Goal: Feedback & Contribution: Submit feedback/report problem

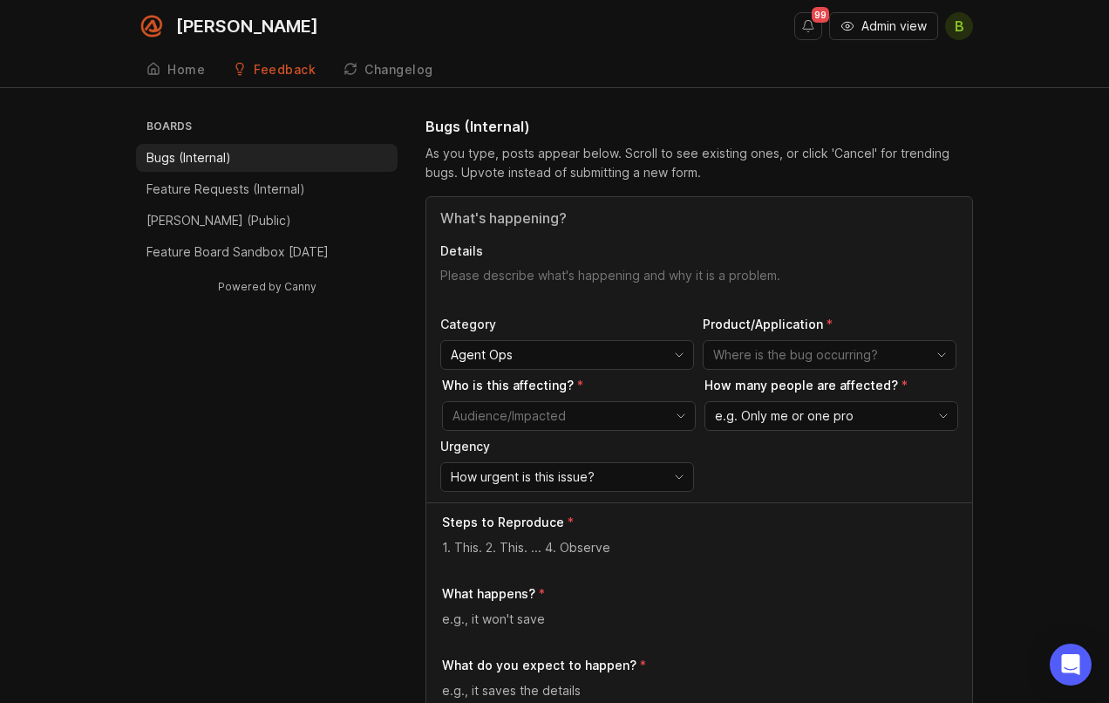
click at [191, 72] on div "Home" at bounding box center [185, 70] width 37 height 12
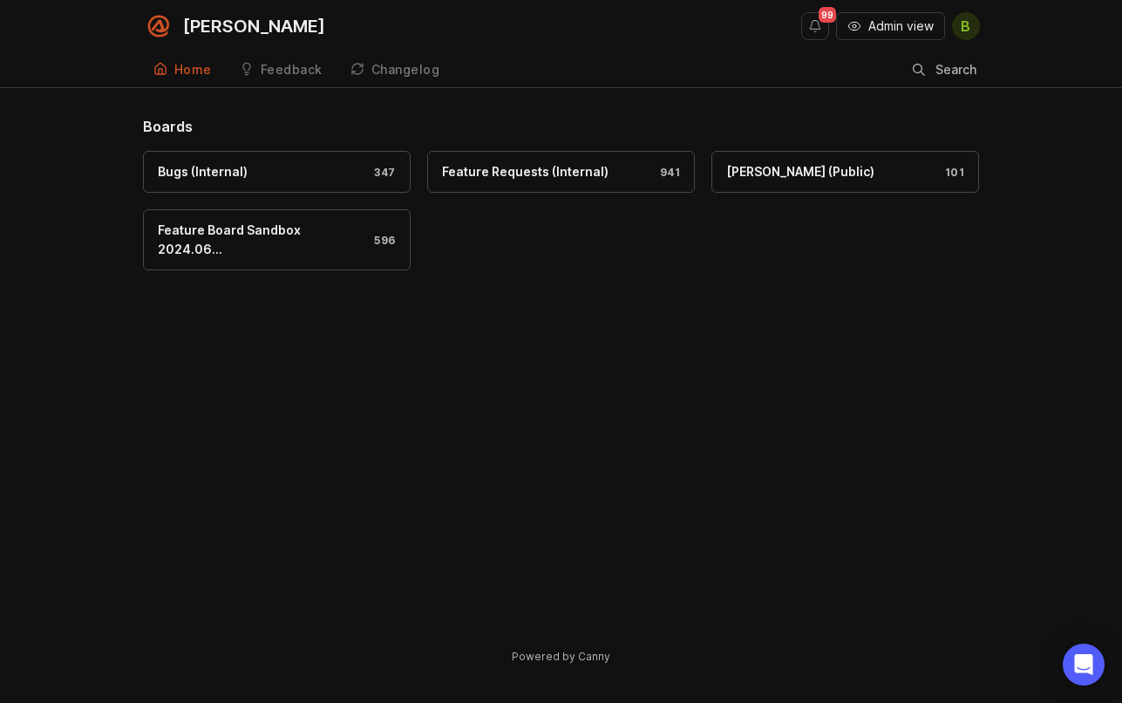
click at [285, 71] on div "Feedback" at bounding box center [292, 70] width 62 height 12
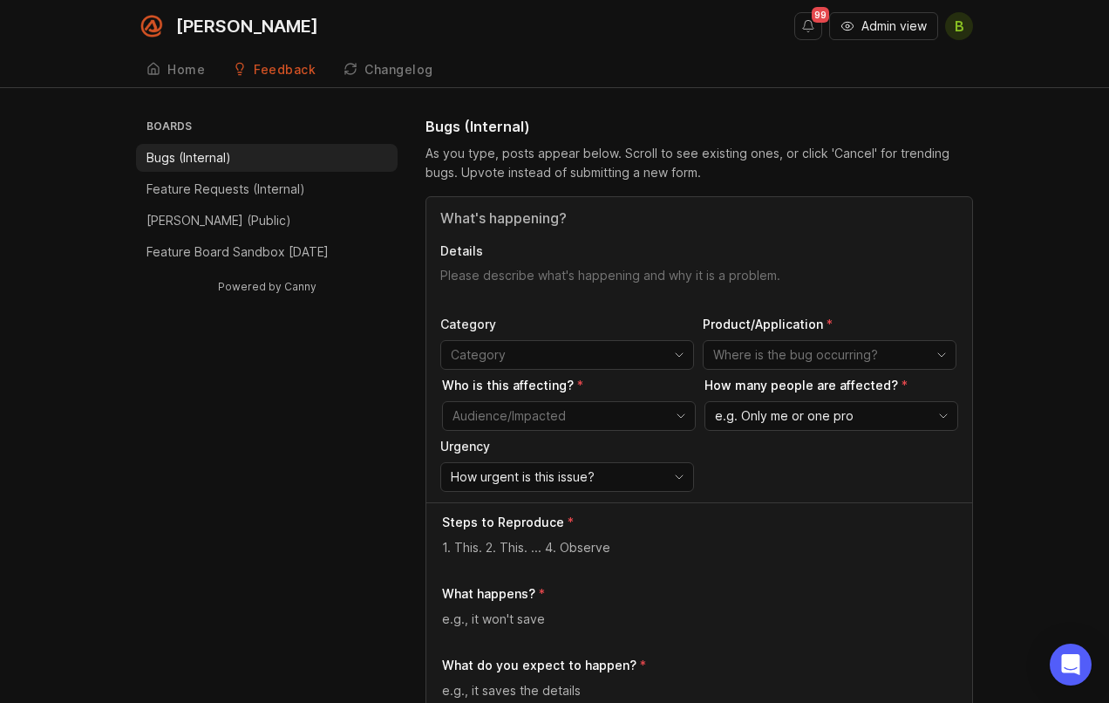
click at [480, 216] on input "Title" at bounding box center [699, 217] width 518 height 21
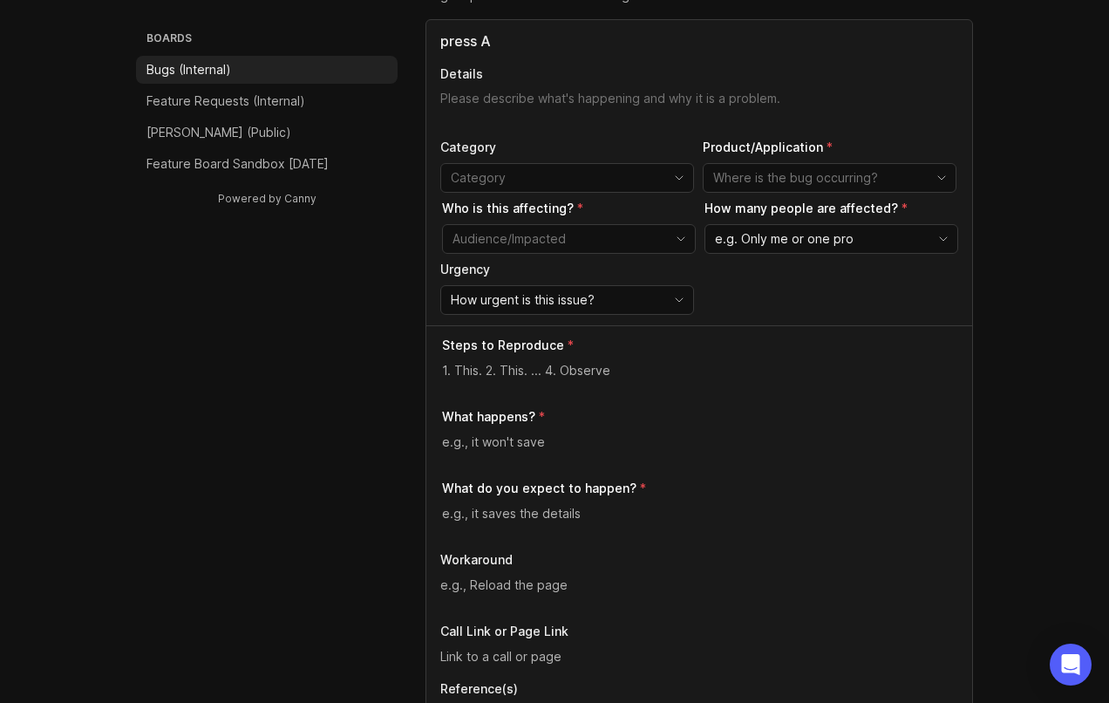
scroll to position [174, 0]
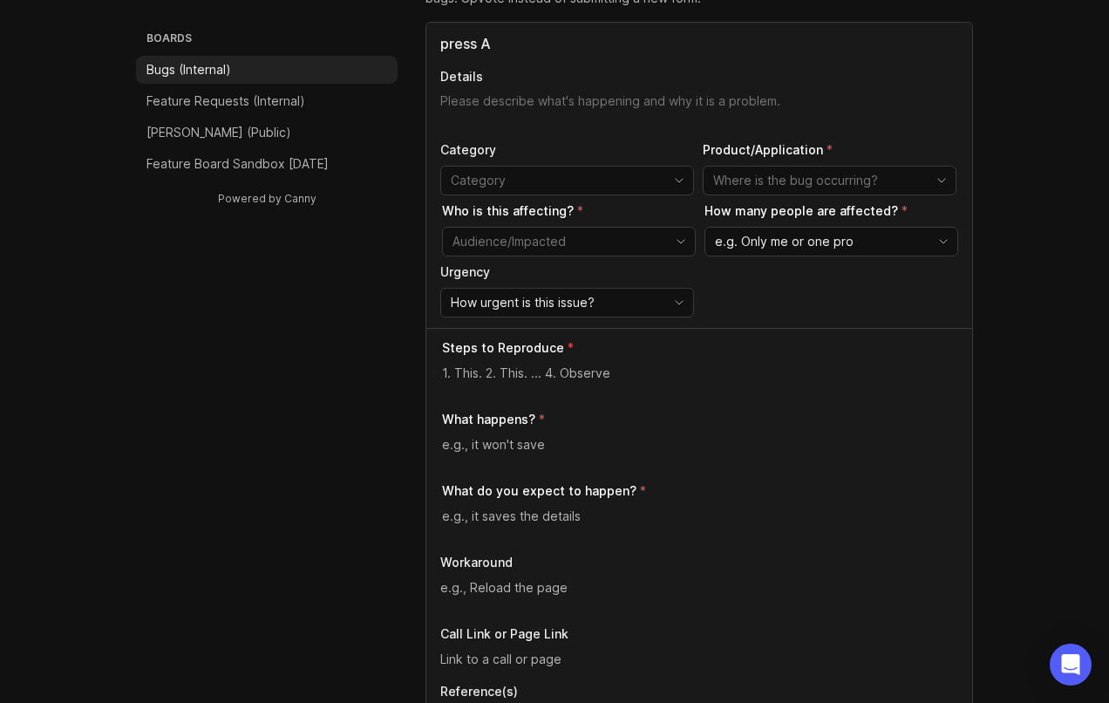
drag, startPoint x: 499, startPoint y: 45, endPoint x: 441, endPoint y: 50, distance: 57.7
click at [441, 50] on input "press A" at bounding box center [699, 43] width 518 height 21
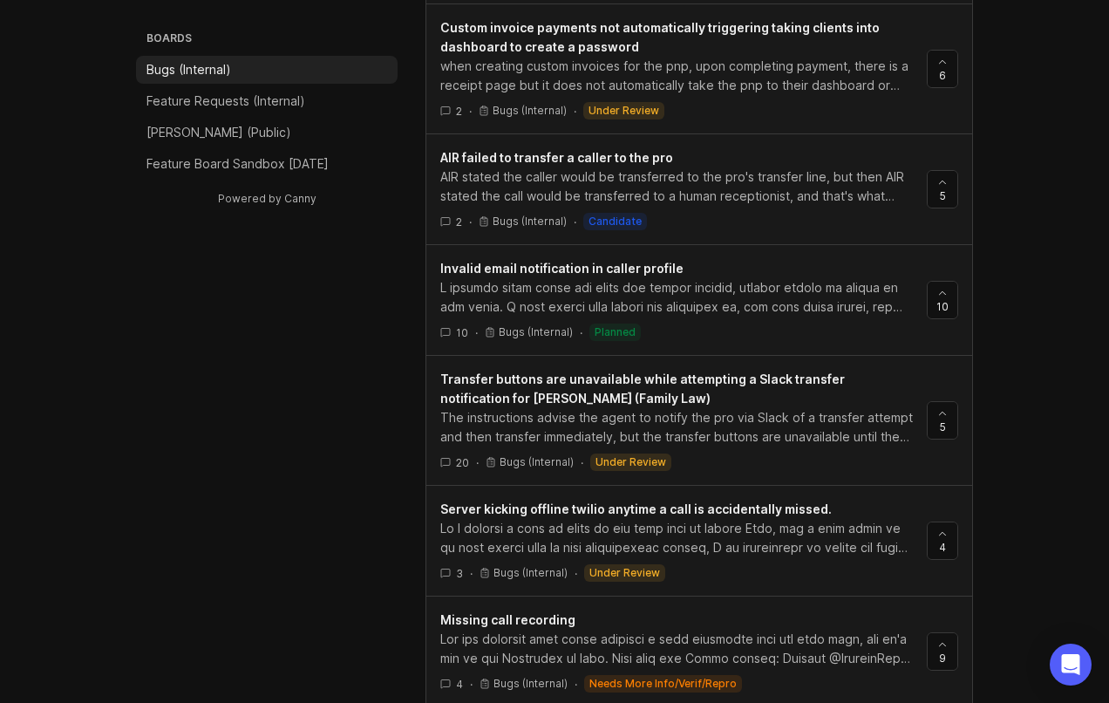
scroll to position [2032, 0]
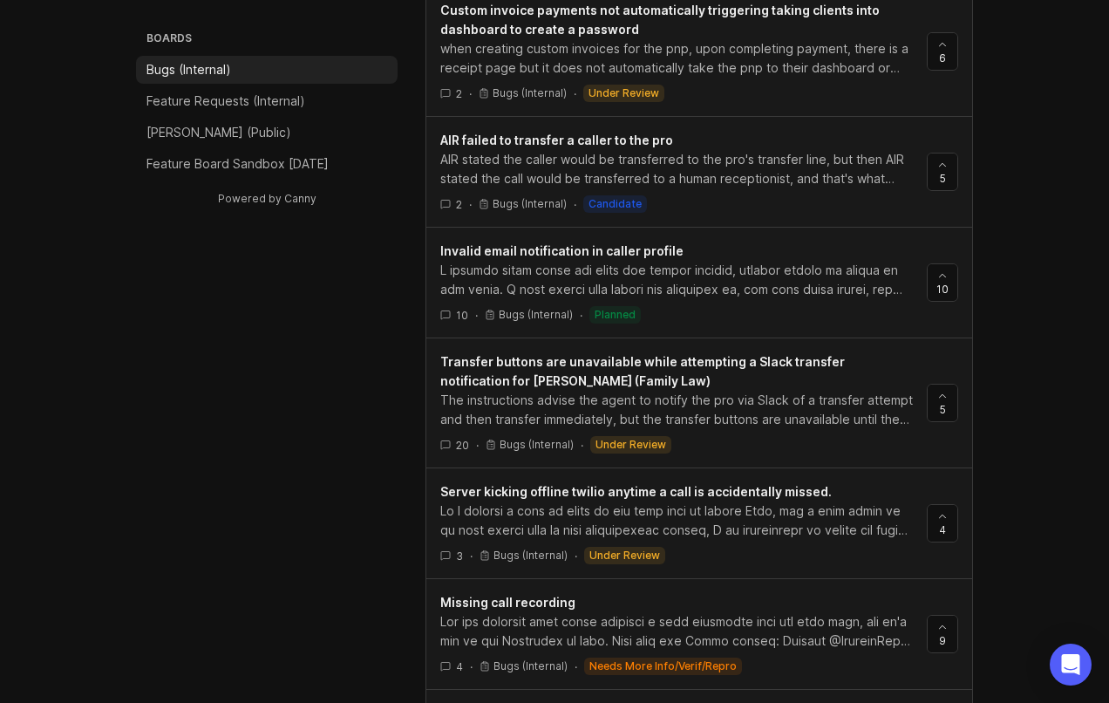
drag, startPoint x: 323, startPoint y: 342, endPoint x: 357, endPoint y: 329, distance: 35.6
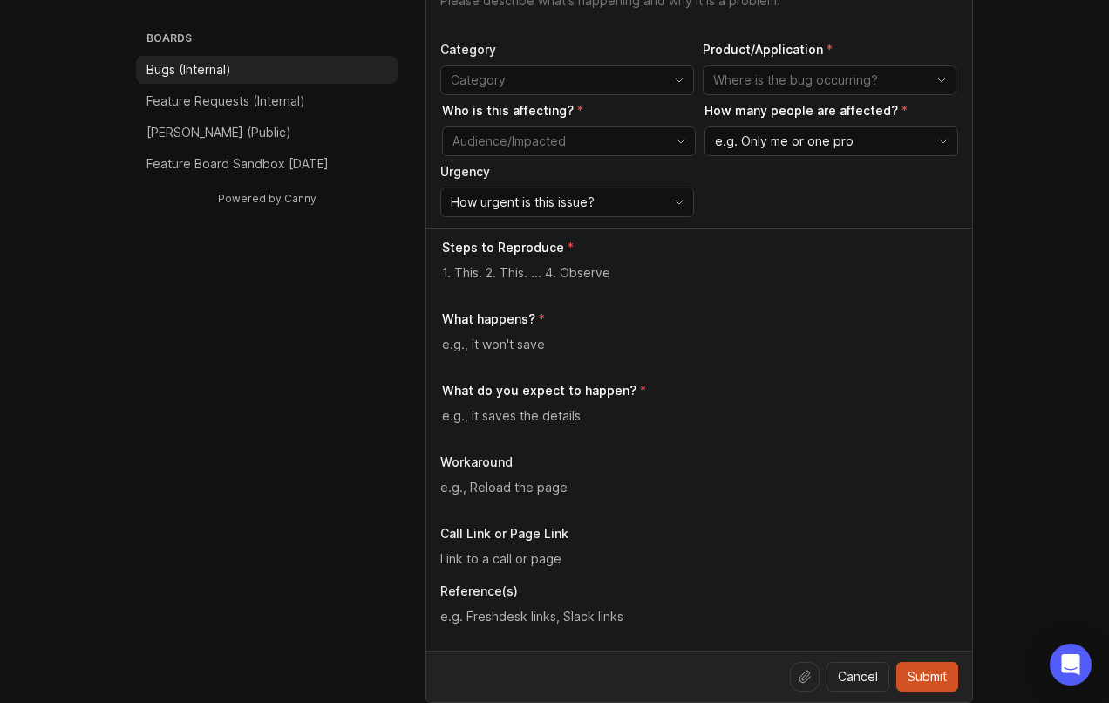
scroll to position [27, 0]
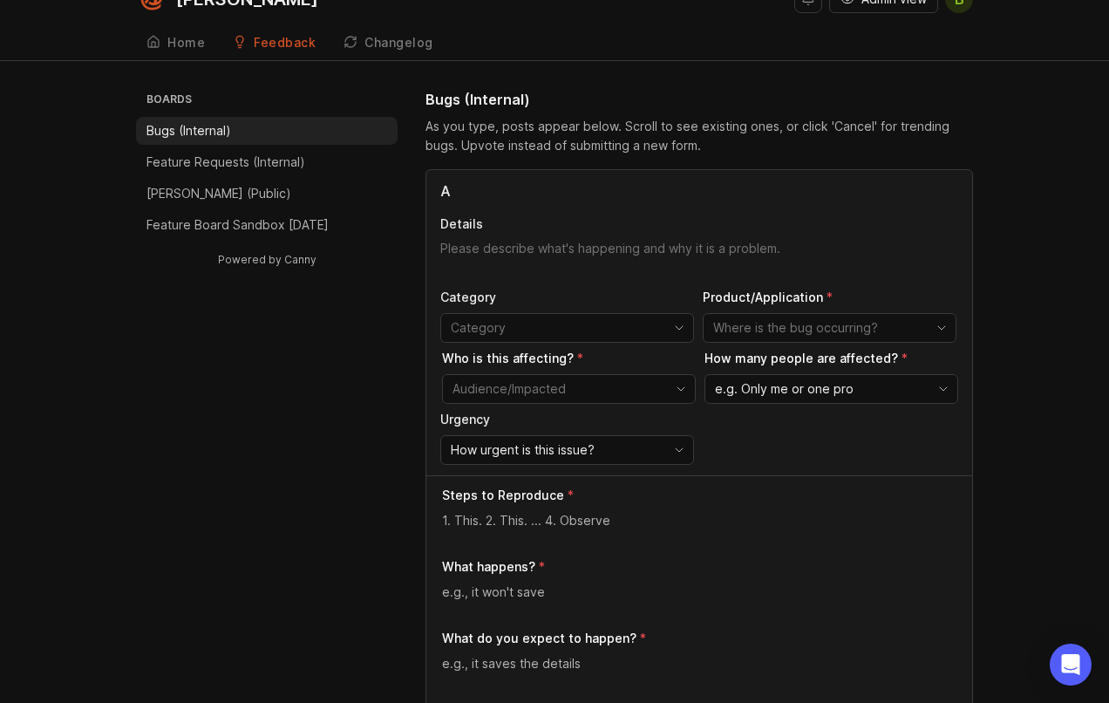
click at [527, 196] on input "A" at bounding box center [699, 190] width 518 height 21
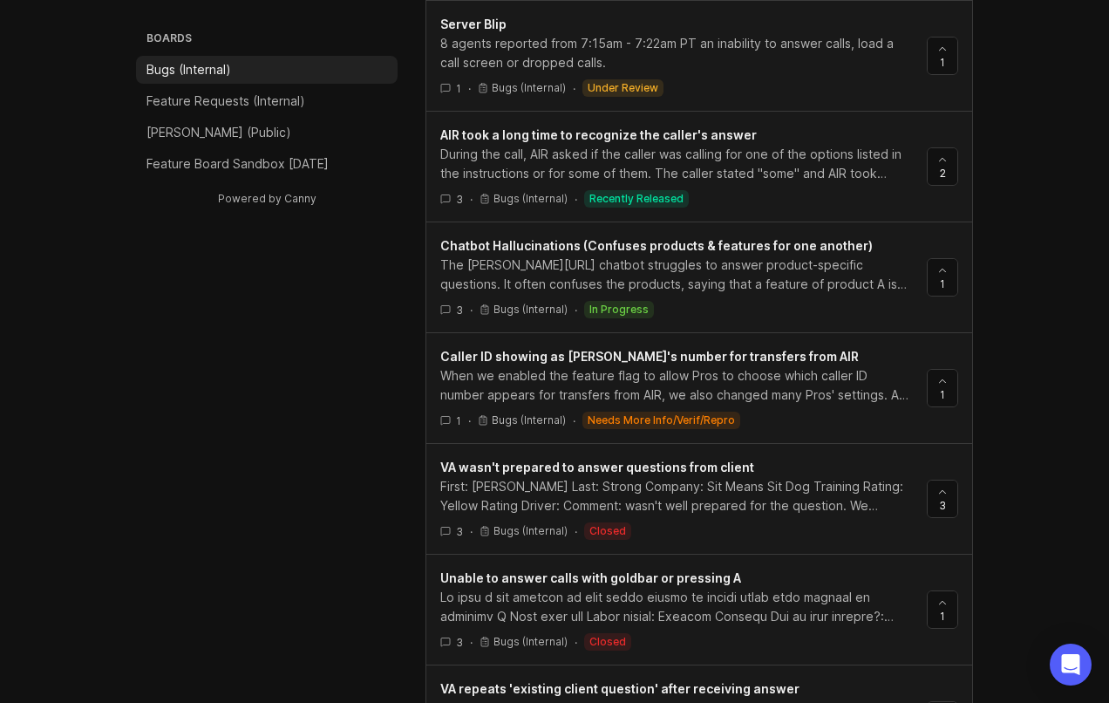
scroll to position [1858, 0]
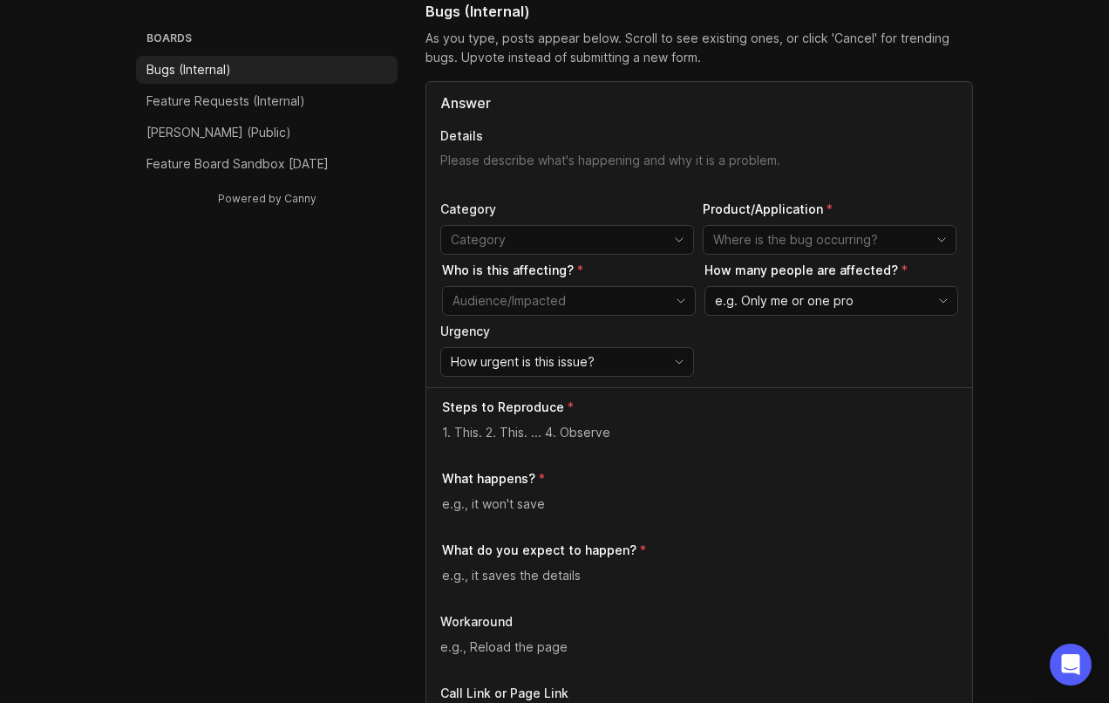
scroll to position [0, 0]
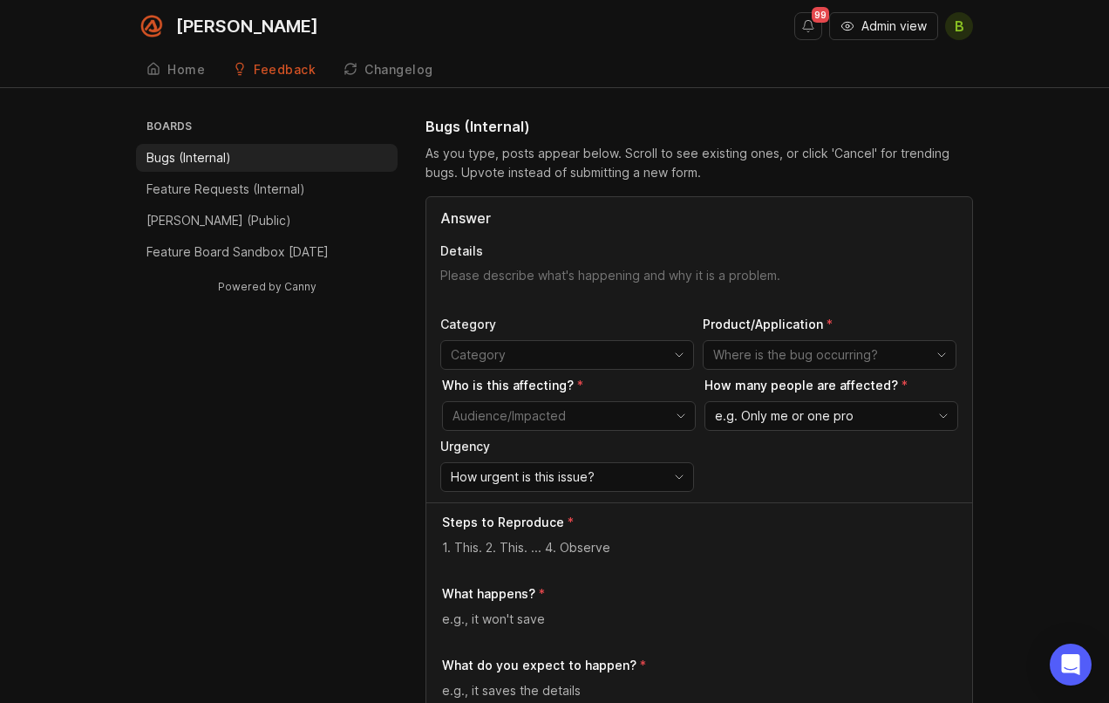
click at [499, 263] on div "Answer Details Category Product/Application Who is this affecting? How many peo…" at bounding box center [699, 349] width 546 height 305
click at [471, 218] on input "Answer" at bounding box center [699, 217] width 518 height 21
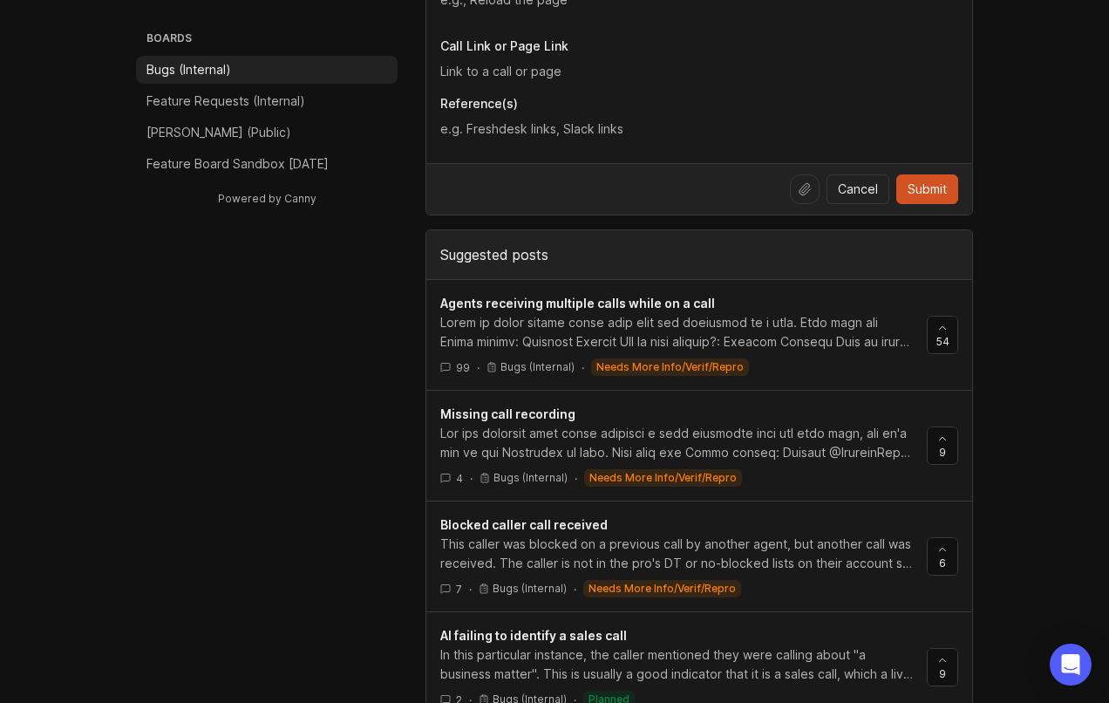
scroll to position [785, 0]
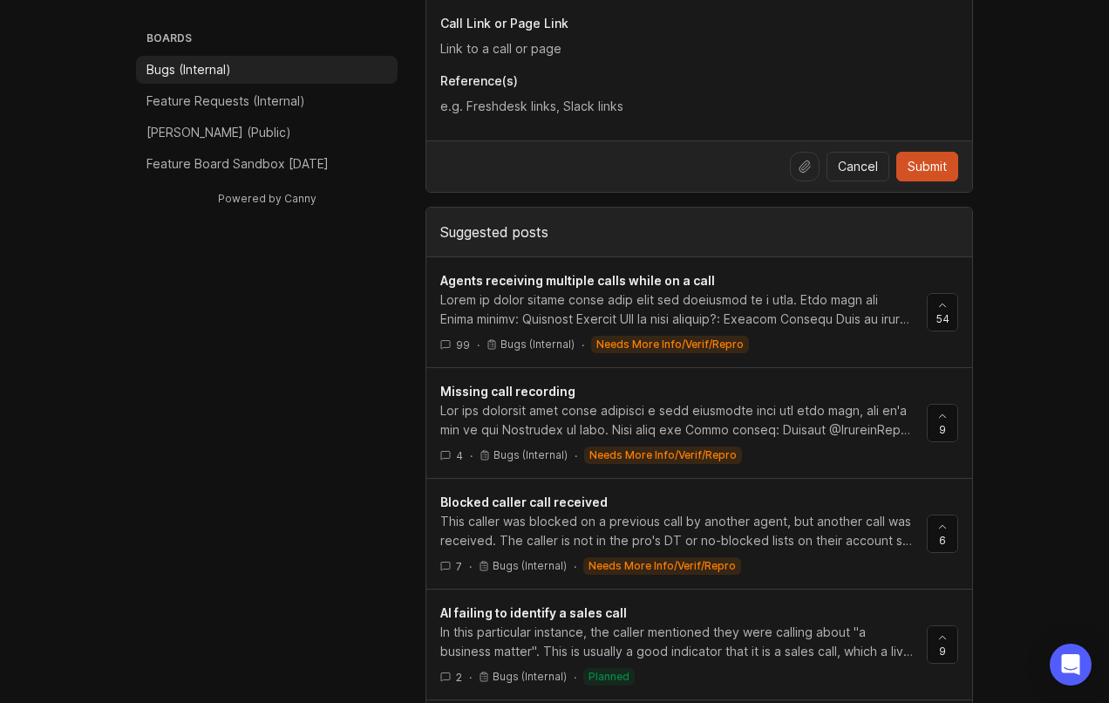
type input "call"
click at [822, 320] on div at bounding box center [676, 309] width 473 height 38
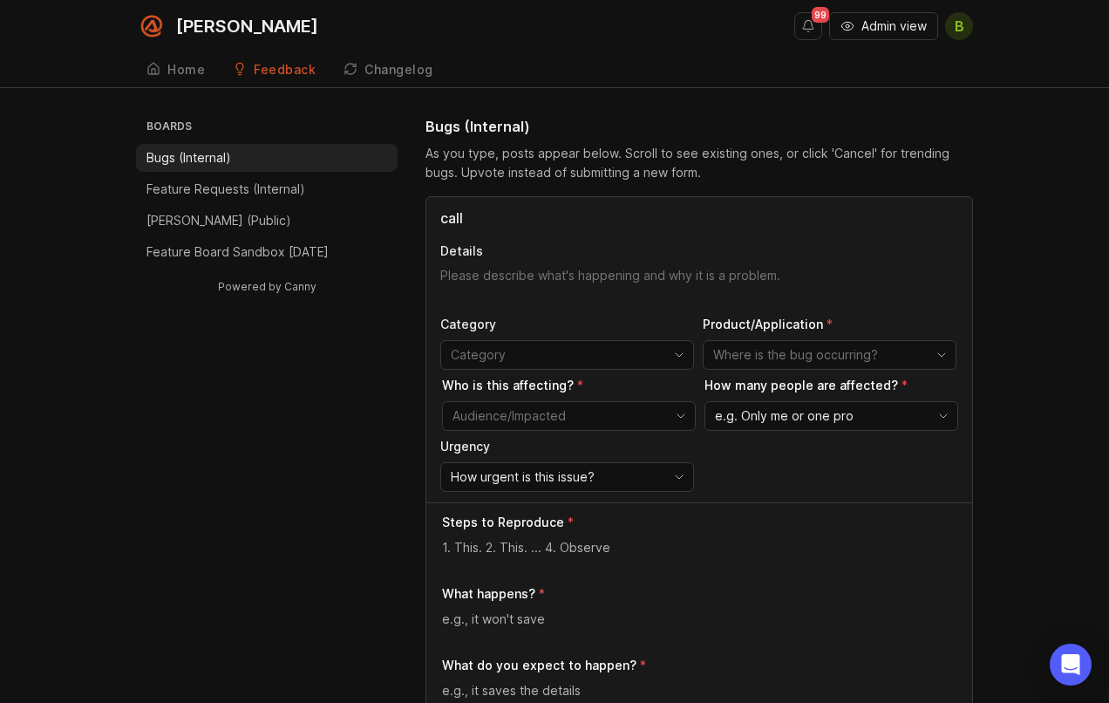
scroll to position [785, 0]
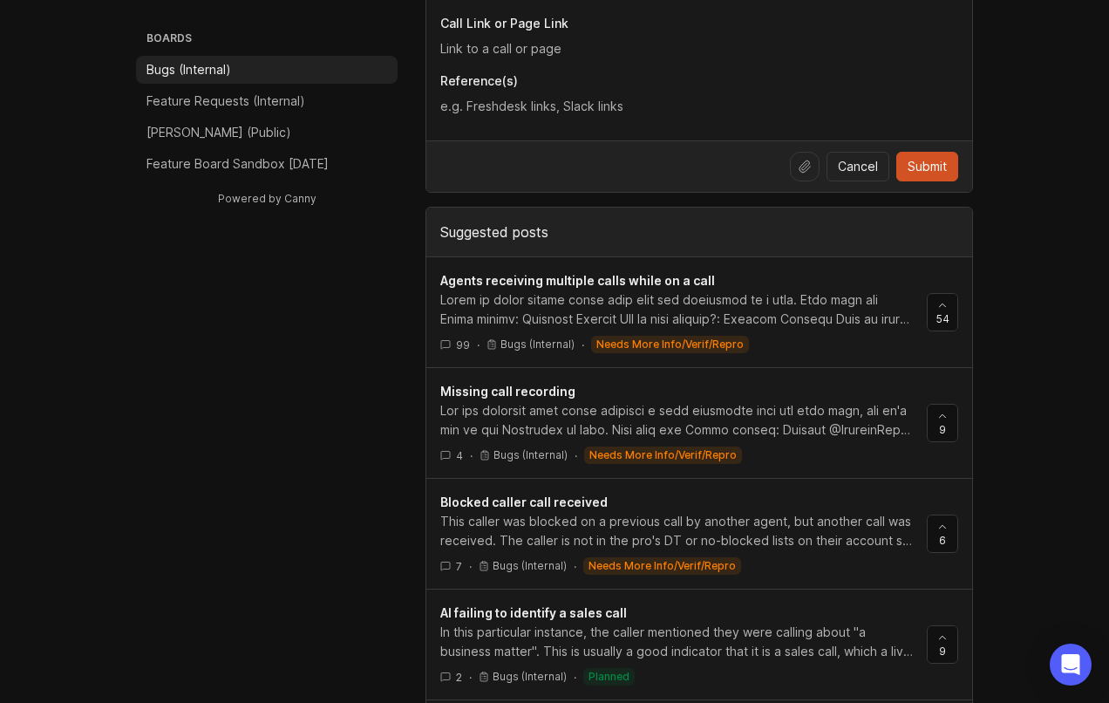
click at [323, 440] on div "Boards Bugs (Internal) Feature Requests (Internal) [PERSON_NAME] (Public) Featu…" at bounding box center [554, 365] width 837 height 2068
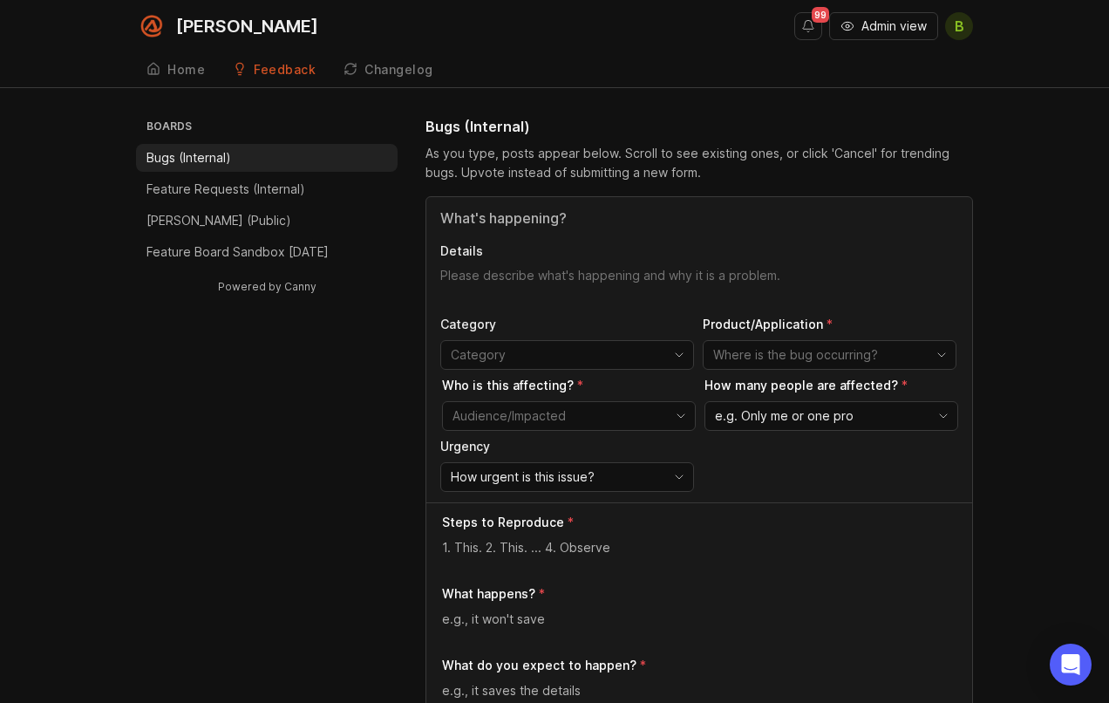
click at [559, 217] on input "Title" at bounding box center [699, 217] width 518 height 21
click at [473, 218] on input "calls" at bounding box center [699, 217] width 518 height 21
click at [472, 218] on input "calls" at bounding box center [699, 217] width 518 height 21
click at [473, 218] on input "calls" at bounding box center [699, 217] width 518 height 21
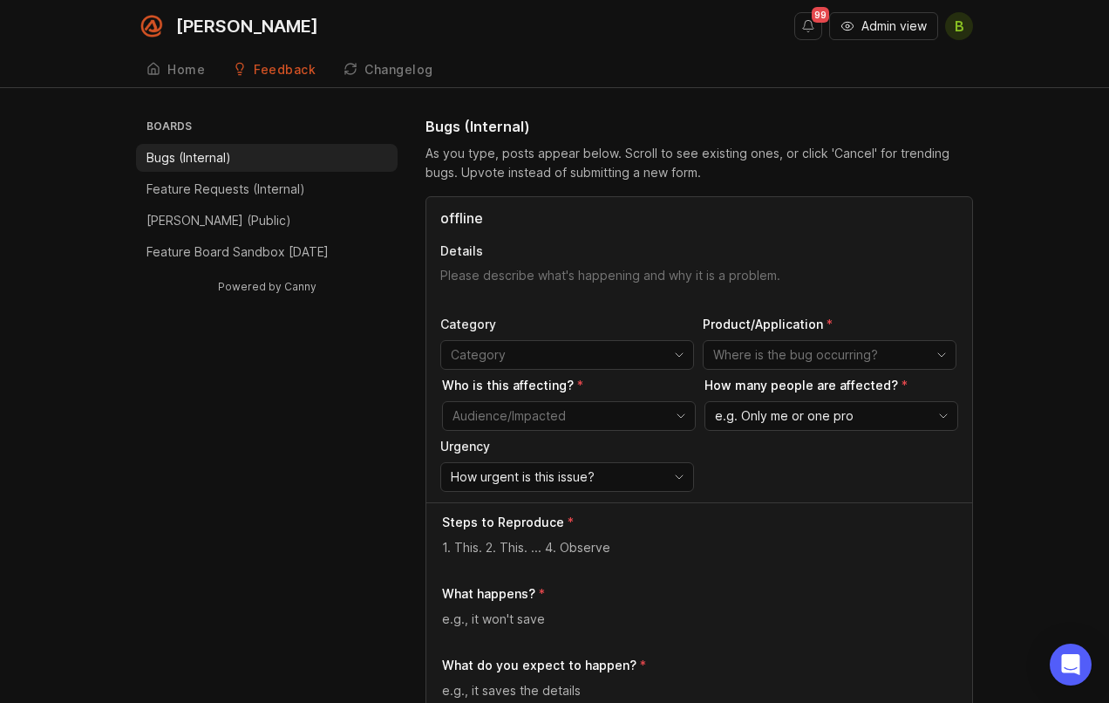
click at [541, 212] on input "offline" at bounding box center [699, 217] width 518 height 21
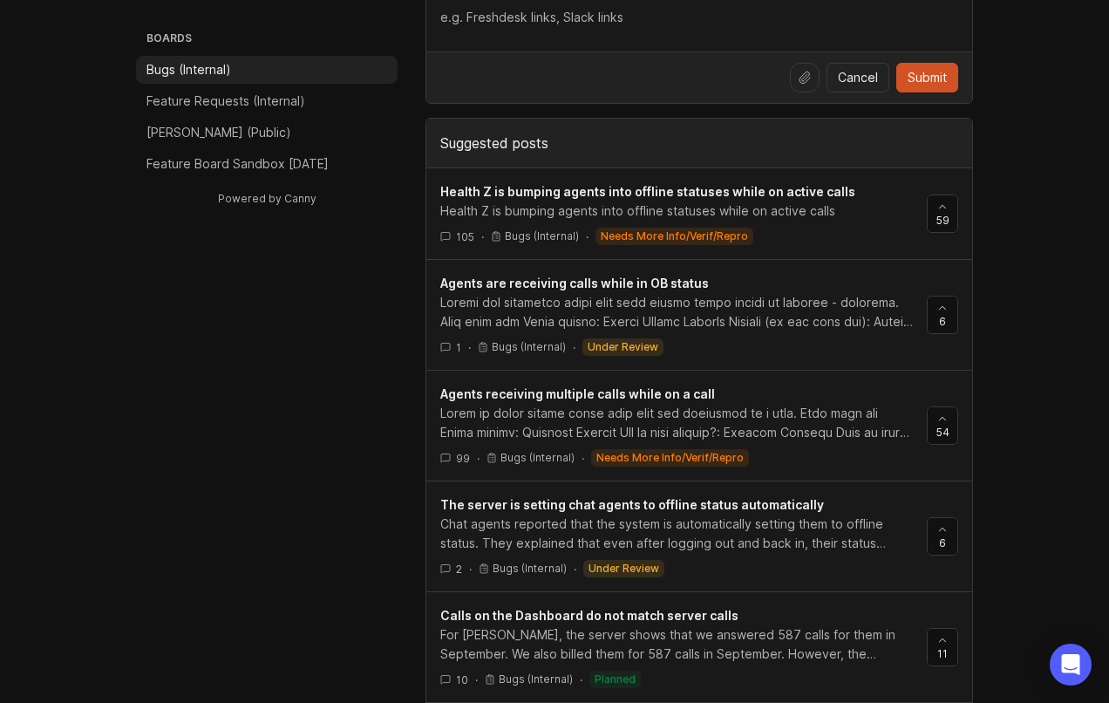
scroll to position [872, 0]
type input "calls while in offline status"
click at [730, 299] on div at bounding box center [676, 314] width 473 height 38
